Goal: Information Seeking & Learning: Learn about a topic

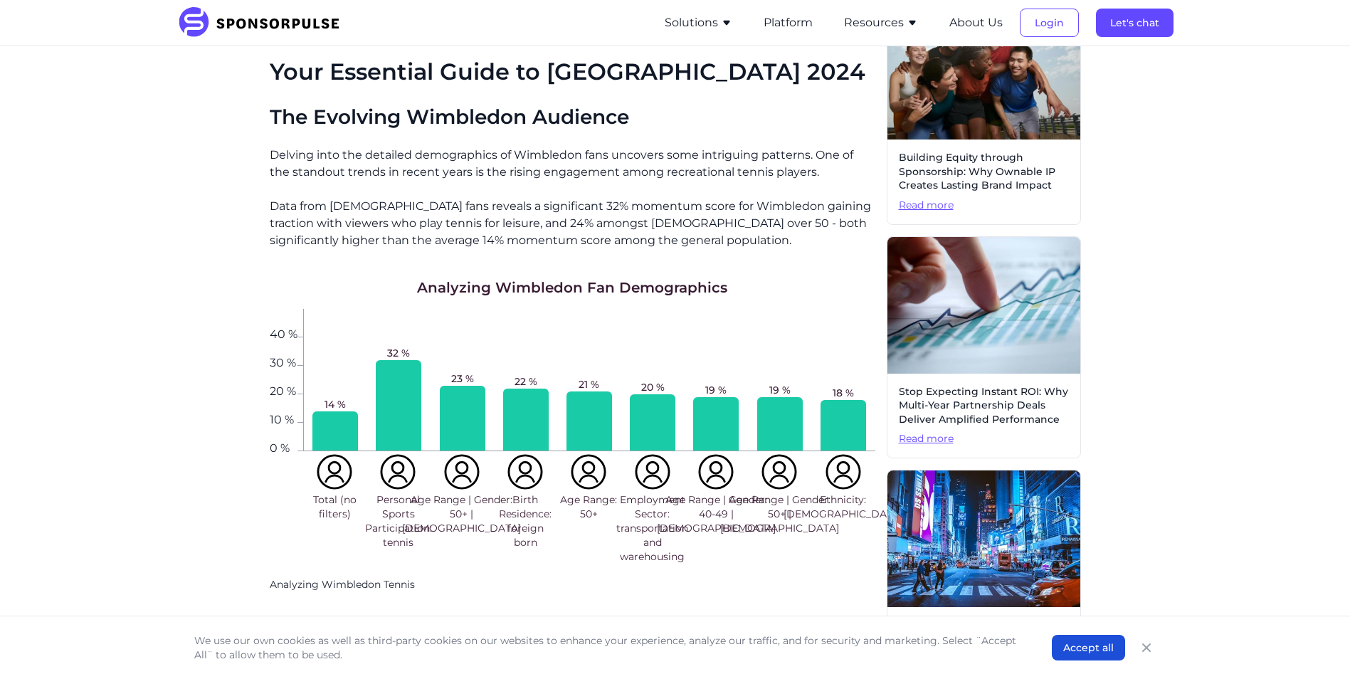
scroll to position [427, 0]
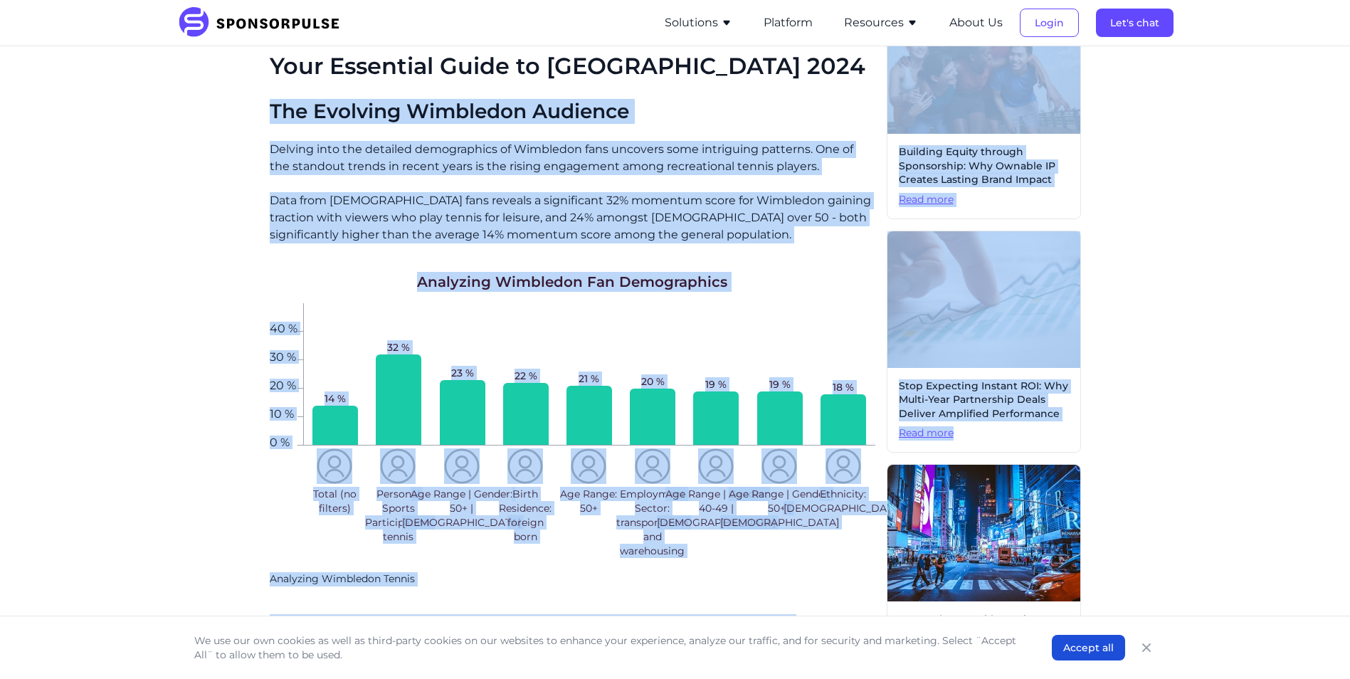
drag, startPoint x: 649, startPoint y: 232, endPoint x: 1360, endPoint y: 454, distance: 744.8
drag, startPoint x: 1360, startPoint y: 454, endPoint x: 1236, endPoint y: 279, distance: 214.4
